Goal: Check status: Check status

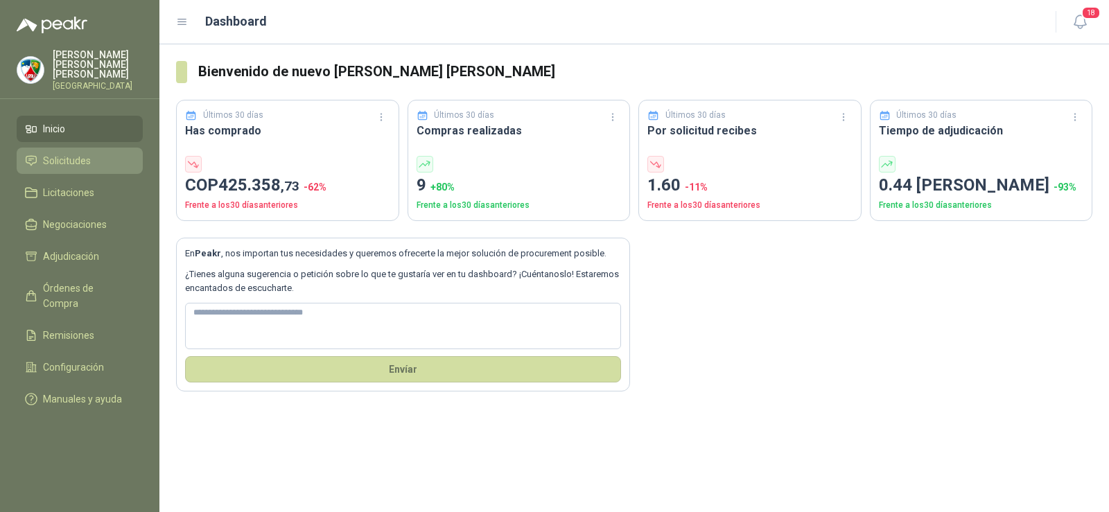
click at [96, 155] on li "Solicitudes" at bounding box center [79, 160] width 109 height 15
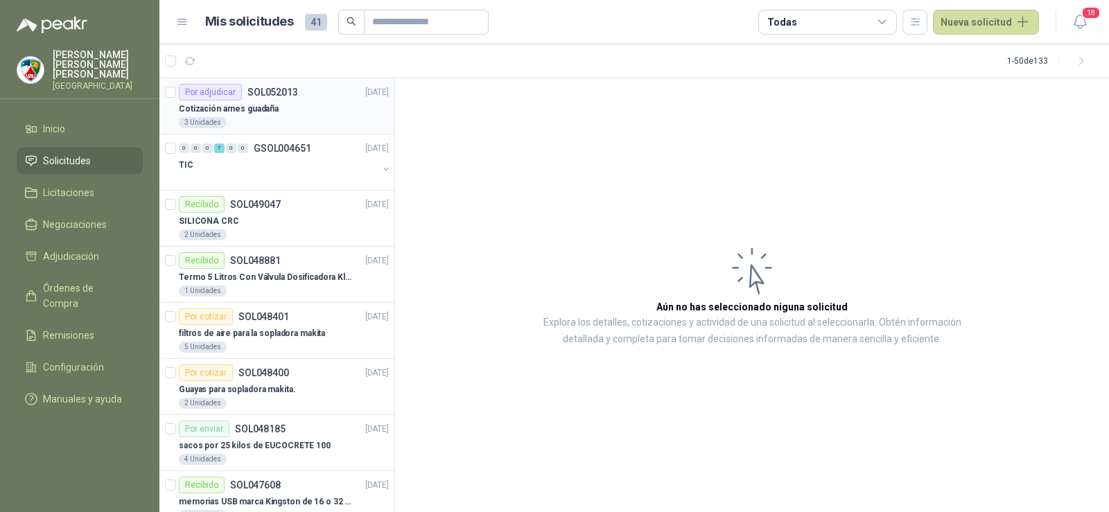
click at [276, 98] on div "Por adjudicar SOL052013" at bounding box center [238, 92] width 119 height 17
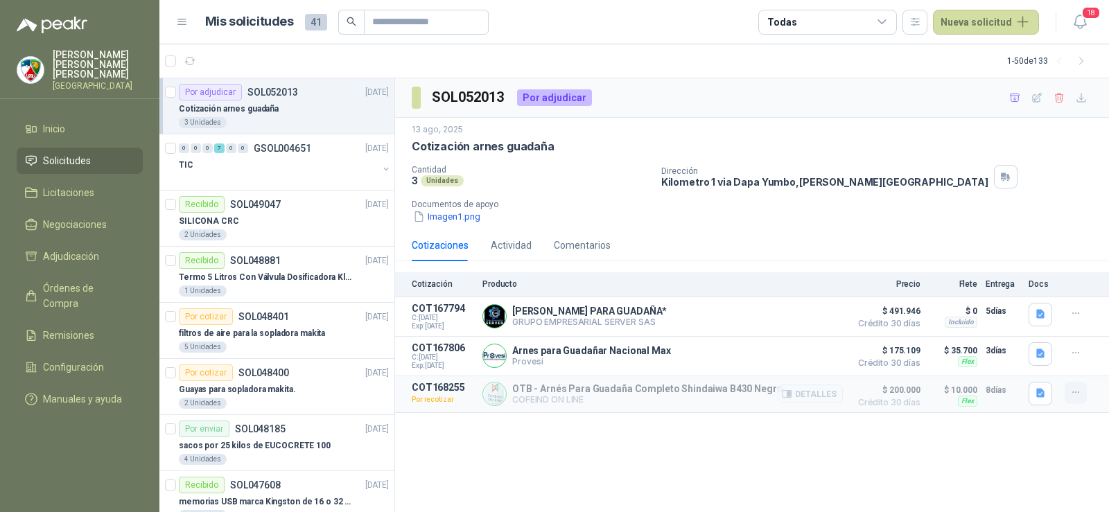
click at [1086, 390] on button "button" at bounding box center [1075, 393] width 22 height 22
click at [645, 478] on div "SOL052013 Por adjudicar 13 ago, 2025 Cotización arnes guadaña Cantidad 3 Unidad…" at bounding box center [752, 295] width 714 height 435
click at [532, 393] on p "OTB - Arnés Para Guadaña Completo Shindaiwa B430 Negro" at bounding box center [647, 388] width 270 height 11
